Goal: Book appointment/travel/reservation

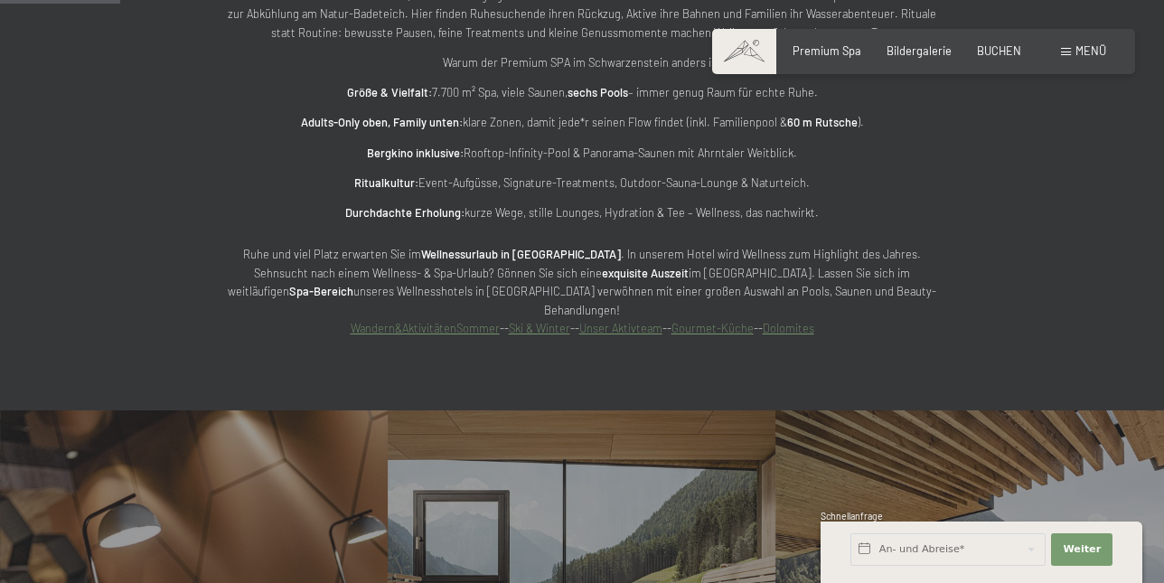
scroll to position [1359, 0]
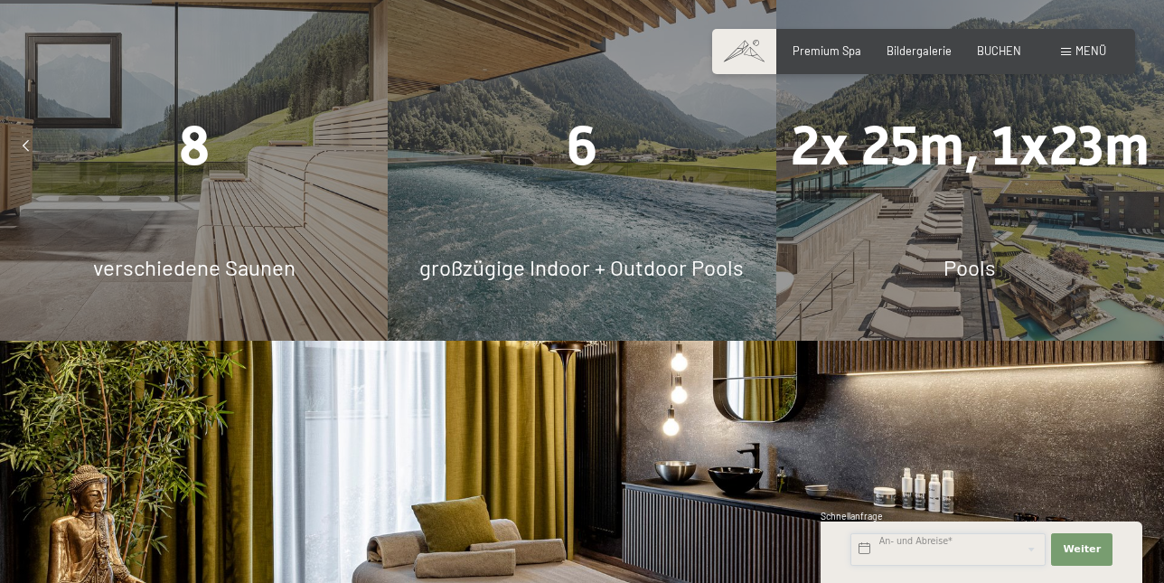
click at [1019, 545] on input "text" at bounding box center [947, 549] width 195 height 33
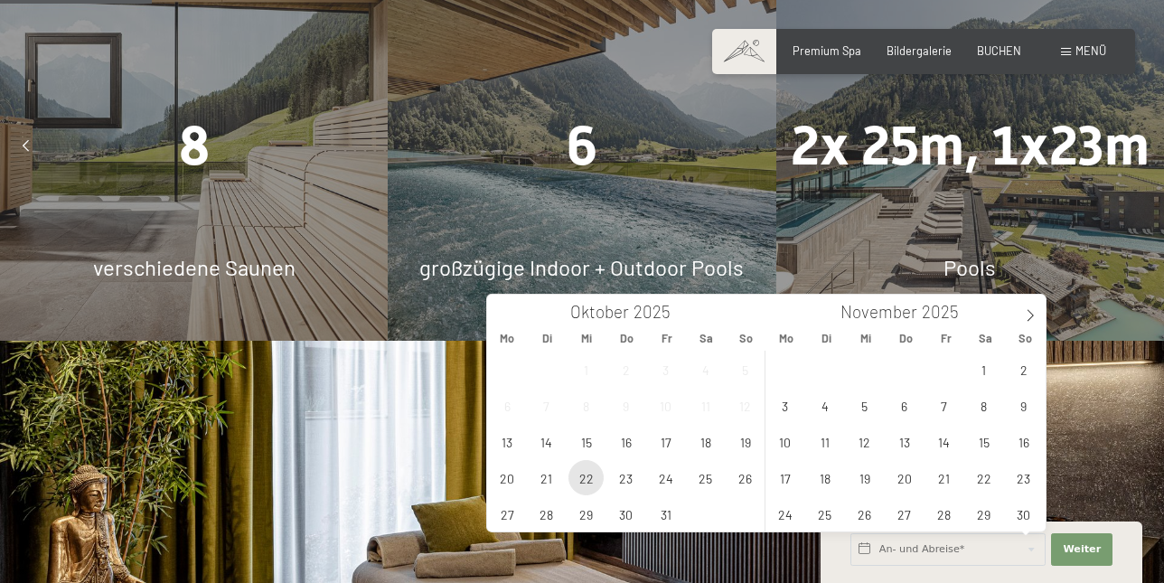
click at [584, 468] on span "22" at bounding box center [585, 477] width 35 height 35
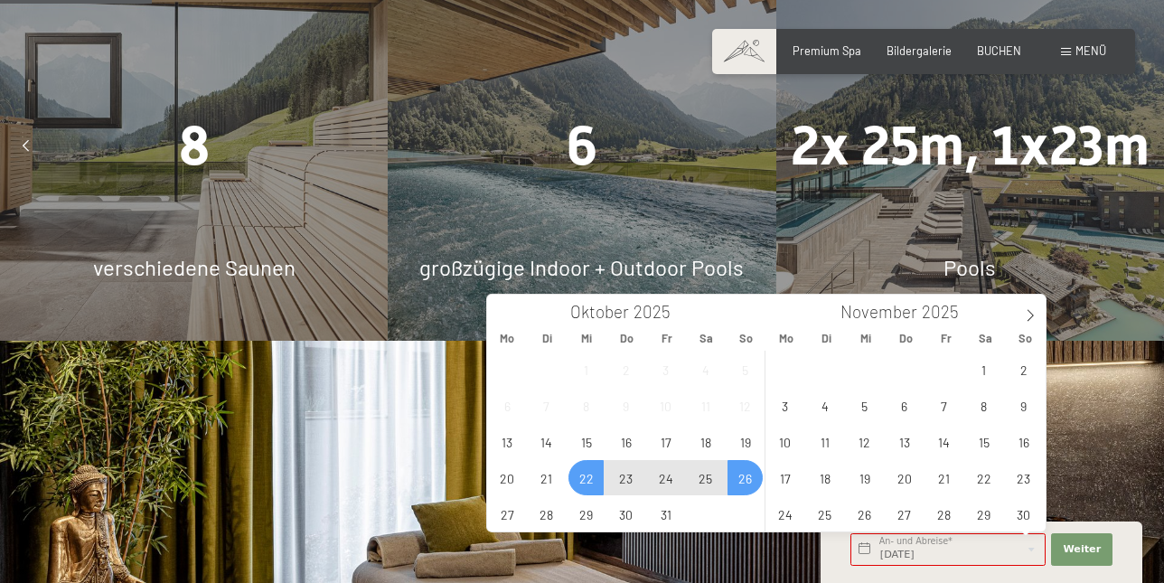
click at [740, 467] on span "26" at bounding box center [744, 477] width 35 height 35
type input "Mi. 22.10.2025 - So. 26.10.2025"
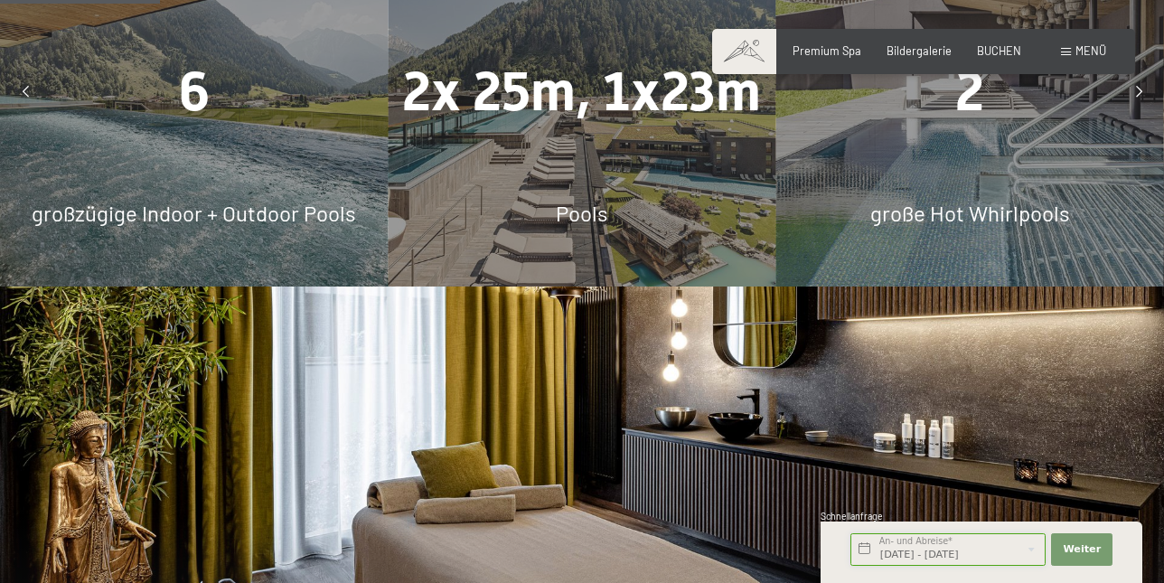
scroll to position [1455, 0]
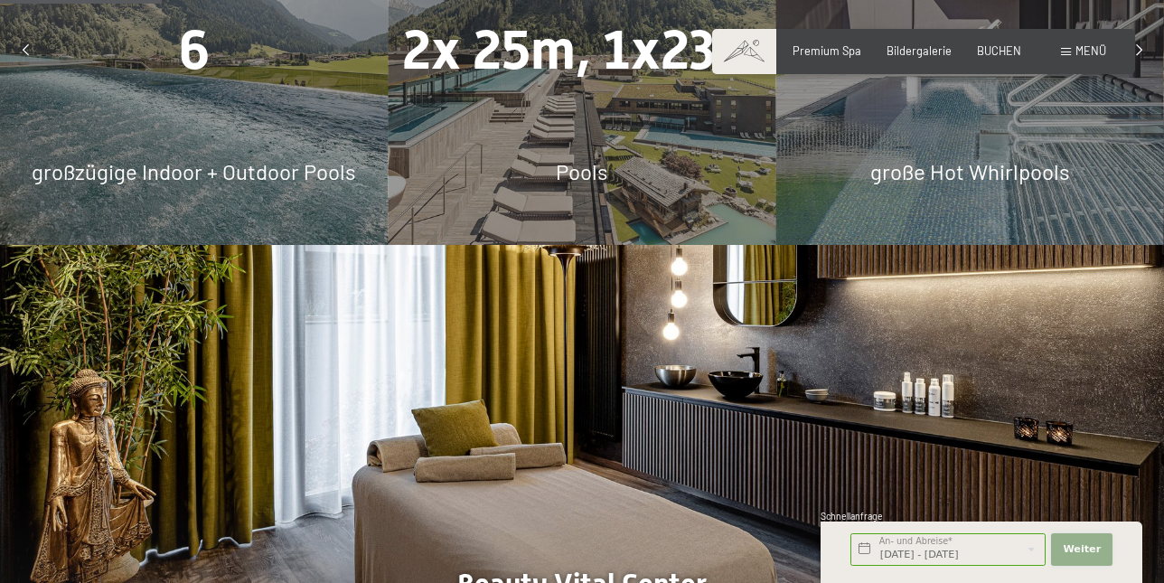
click at [1086, 544] on span "Weiter" at bounding box center [1081, 549] width 38 height 14
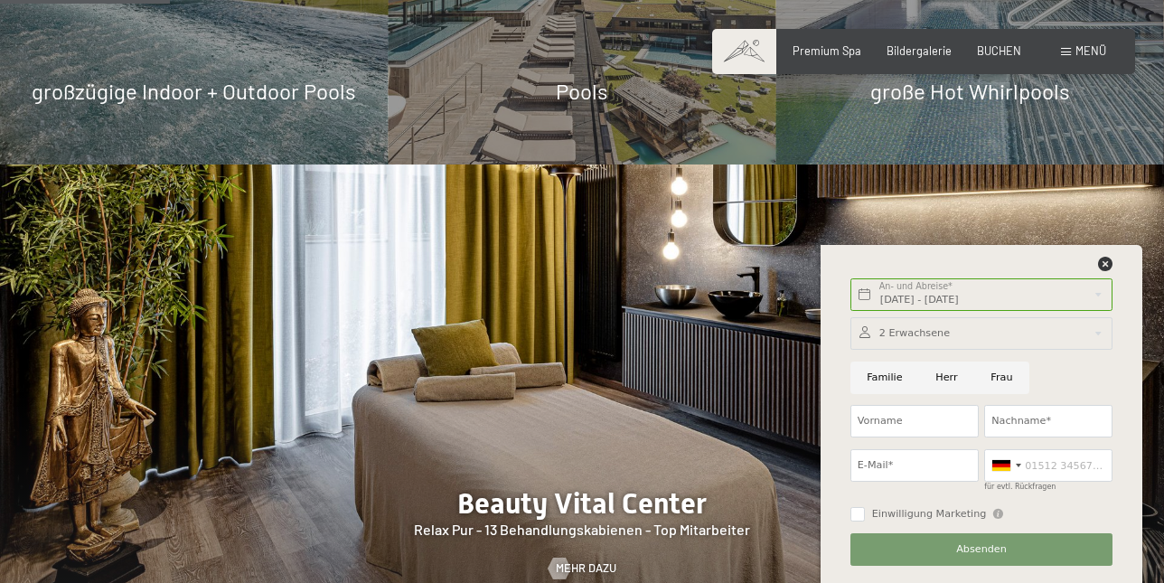
scroll to position [1534, 0]
click at [984, 338] on div at bounding box center [981, 333] width 262 height 33
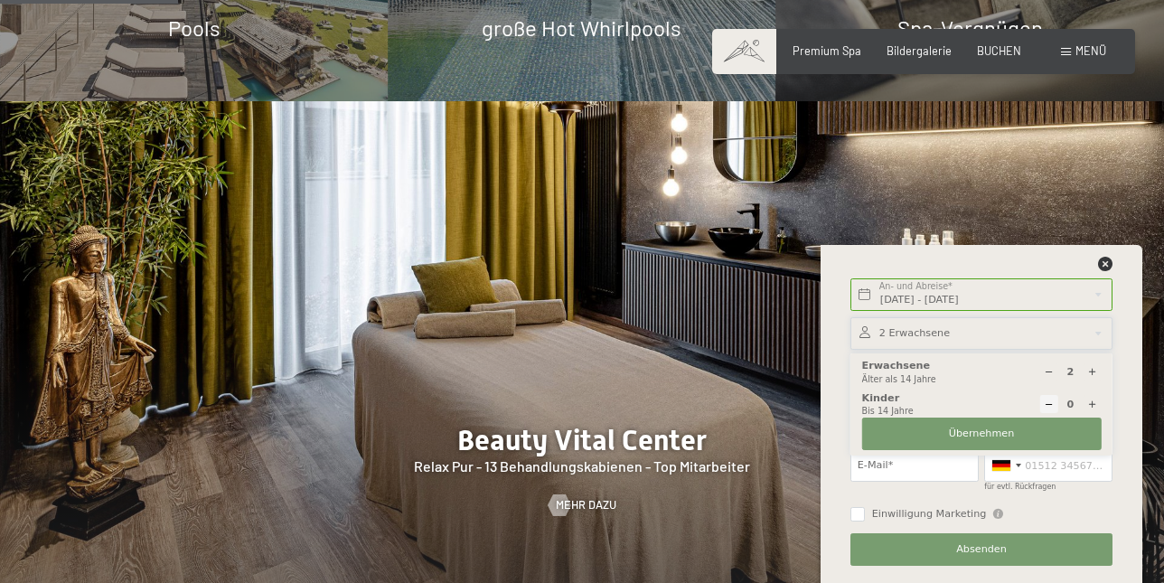
scroll to position [1603, 0]
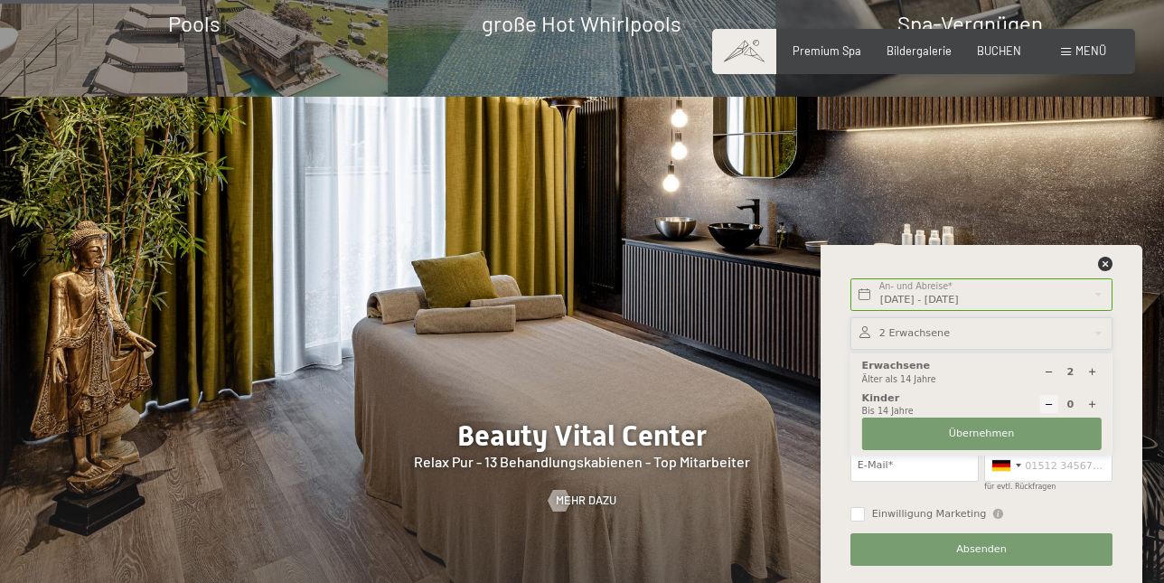
click at [1090, 369] on icon at bounding box center [1092, 372] width 10 height 10
type input "3"
click at [1035, 422] on button "Übernehmen" at bounding box center [981, 433] width 239 height 33
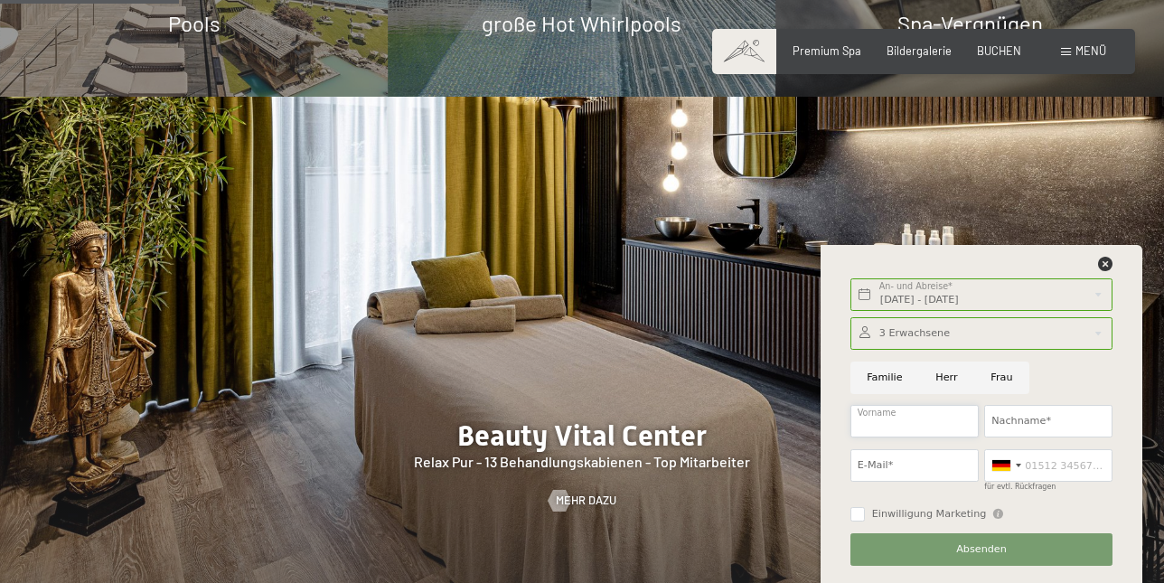
click at [928, 413] on input "Vorname" at bounding box center [914, 421] width 128 height 33
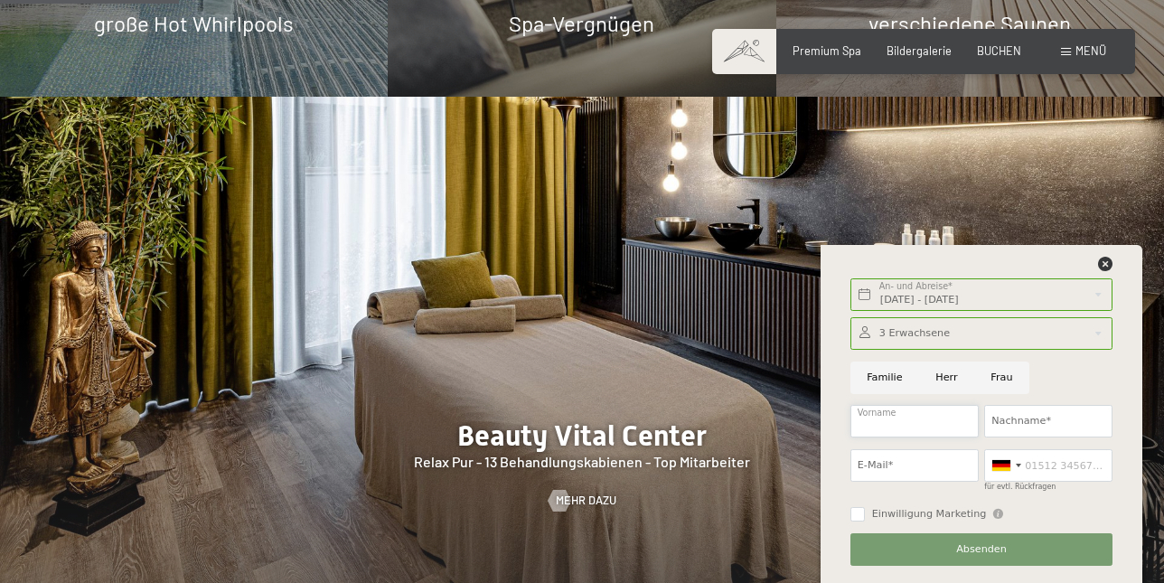
type input "PAOLA"
type input "Knezevic"
type input "info@ipm-tb.de"
type input "015734299960"
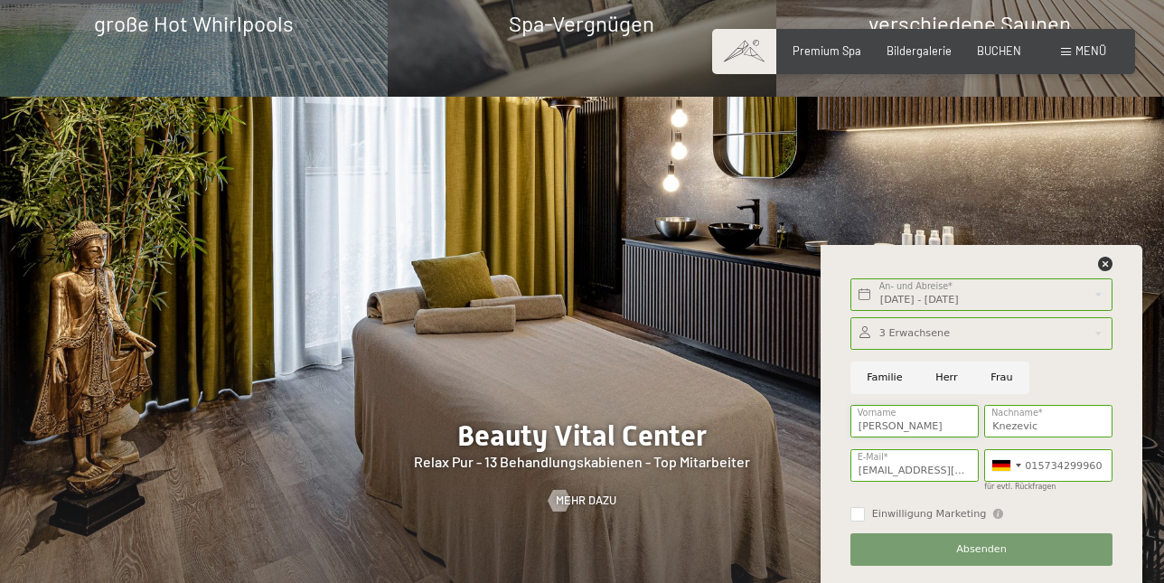
scroll to position [1695, 0]
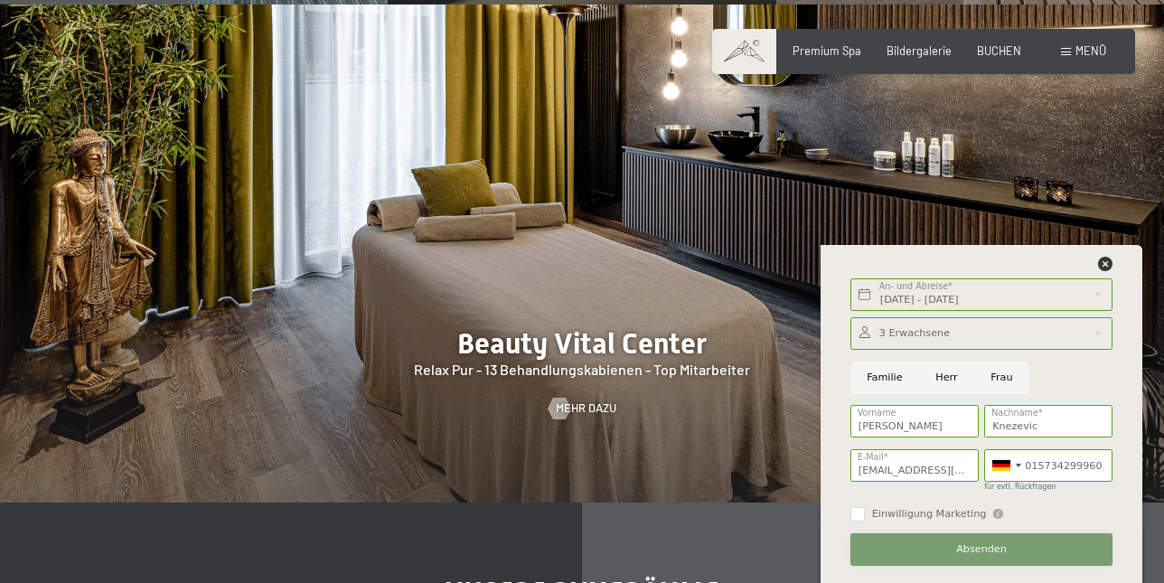
click at [949, 546] on button "Absenden" at bounding box center [981, 549] width 262 height 33
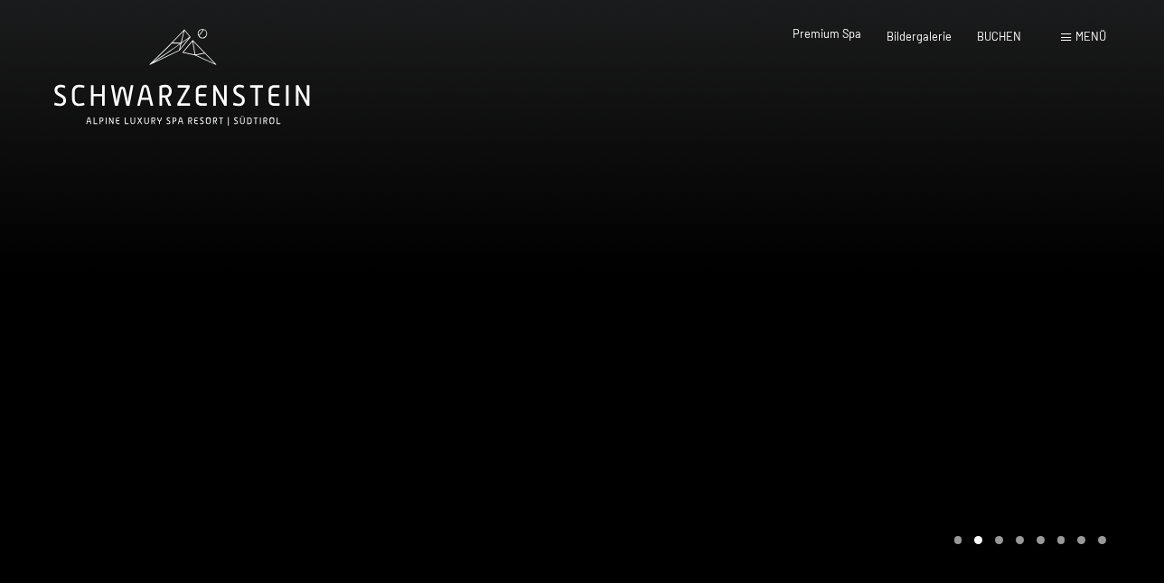
click at [837, 35] on span "Premium Spa" at bounding box center [826, 33] width 69 height 14
click at [1000, 36] on span "BUCHEN" at bounding box center [999, 33] width 44 height 14
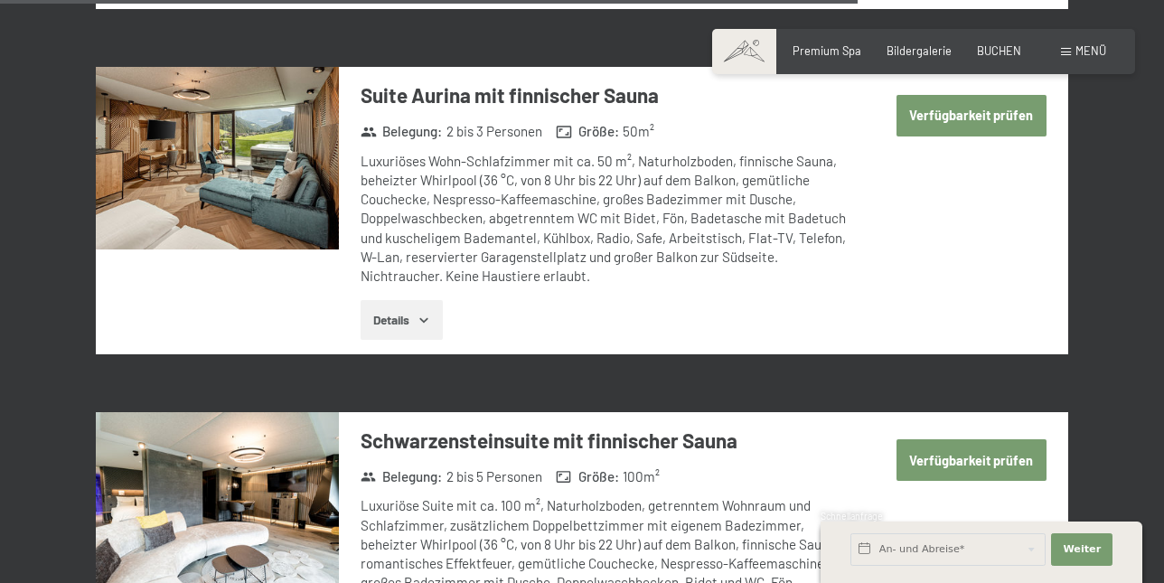
scroll to position [4648, 0]
